Goal: Transaction & Acquisition: Obtain resource

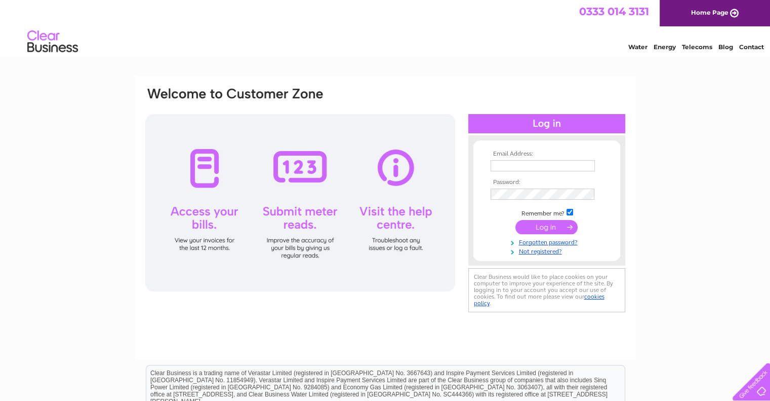
click at [509, 164] on input "text" at bounding box center [543, 165] width 104 height 11
type input "[PERSON_NAME][EMAIL_ADDRESS][DOMAIN_NAME]"
click at [516, 220] on input "submit" at bounding box center [547, 227] width 62 height 14
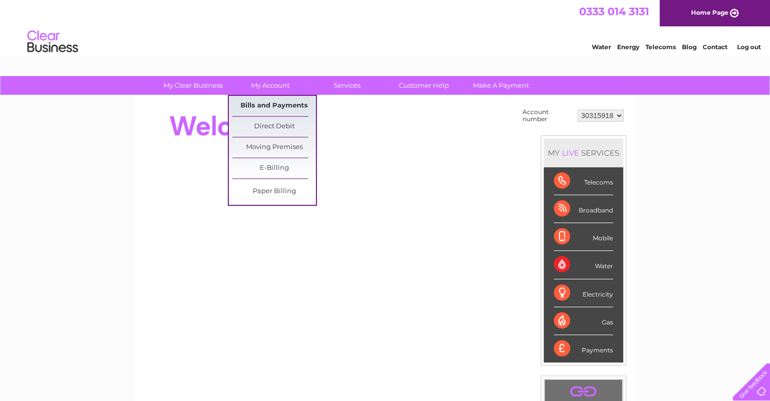
click at [259, 107] on link "Bills and Payments" at bounding box center [275, 106] width 84 height 20
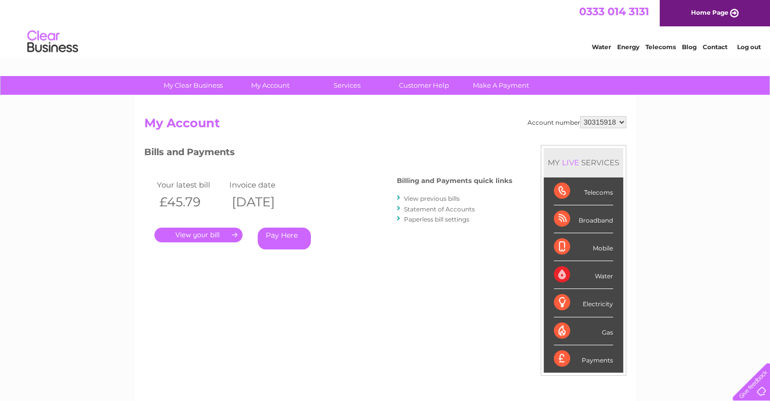
click at [237, 230] on link "." at bounding box center [198, 234] width 88 height 15
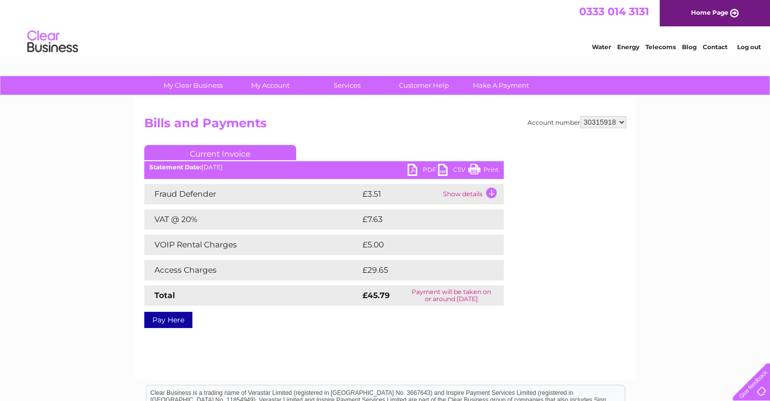
click at [416, 170] on link "PDF" at bounding box center [423, 171] width 30 height 15
